Goal: Find contact information: Find contact information

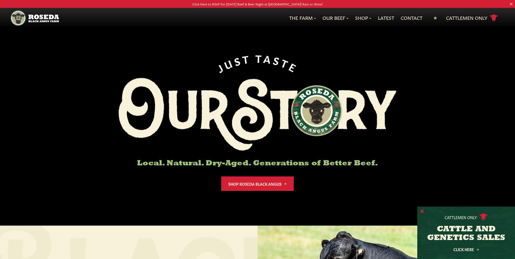
click at [423, 212] on button "X" at bounding box center [423, 212] width 4 height 6
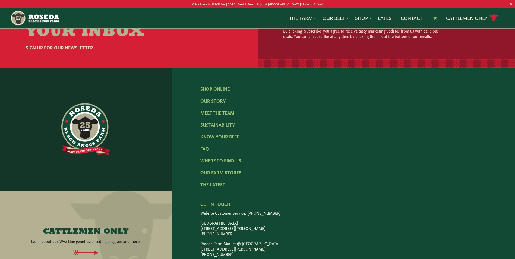
scroll to position [869, 0]
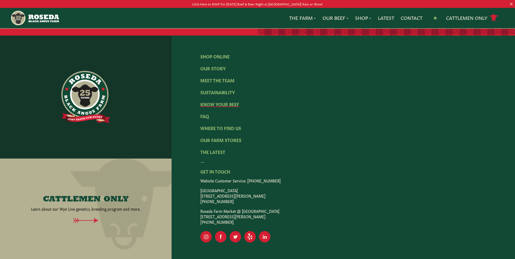
click at [218, 101] on link "Know Your Beef" at bounding box center [219, 104] width 39 height 6
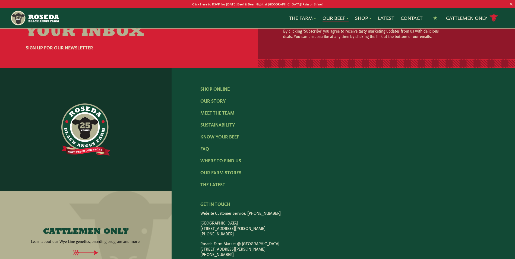
scroll to position [1114, 0]
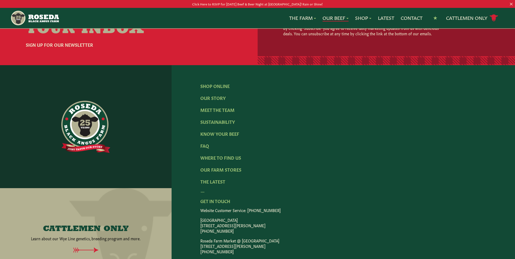
click at [181, 151] on div "Shop Online Our Story Meet The Team Sustainability Know Your Beef FAQ Where To …" at bounding box center [344, 177] width 344 height 224
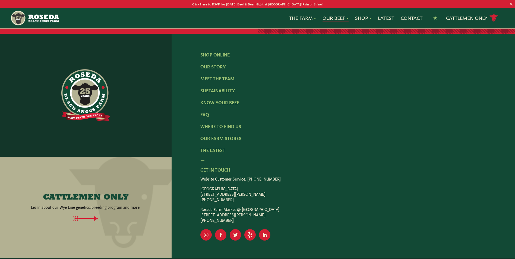
scroll to position [1149, 0]
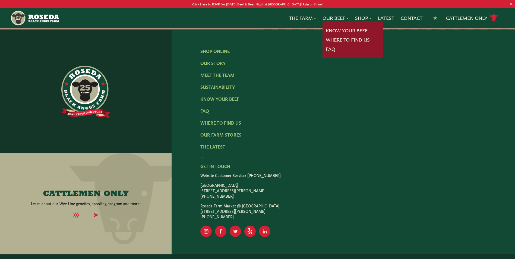
click at [330, 49] on link "FAQ" at bounding box center [331, 48] width 10 height 7
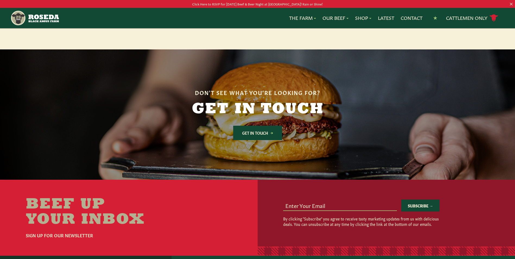
scroll to position [679, 0]
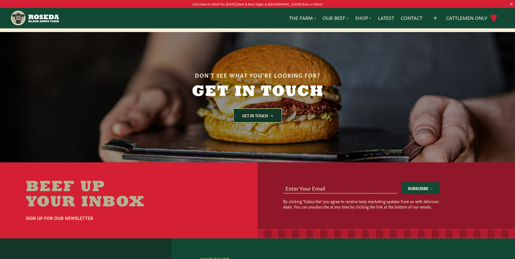
click at [262, 108] on link "Get In Touch" at bounding box center [257, 115] width 49 height 14
